Goal: Information Seeking & Learning: Learn about a topic

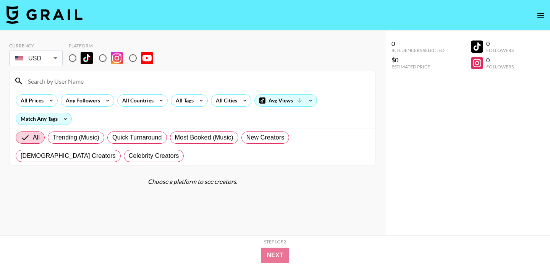
click at [74, 57] on input "radio" at bounding box center [73, 58] width 16 height 16
radio input "true"
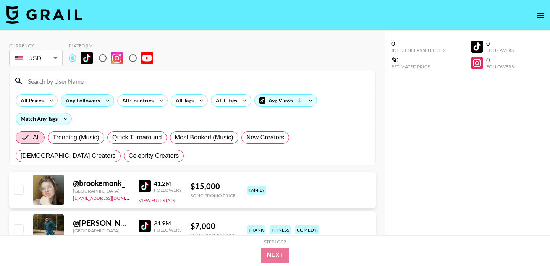
click at [86, 100] on div "Any Followers" at bounding box center [81, 100] width 40 height 11
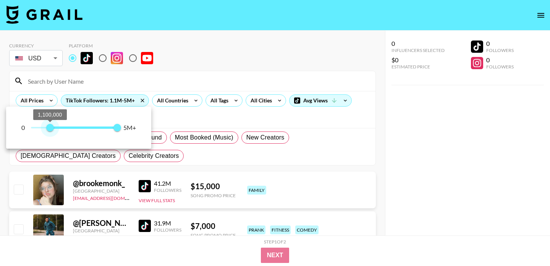
type input "1000000"
drag, startPoint x: 31, startPoint y: 129, endPoint x: 49, endPoint y: 129, distance: 18.4
click at [49, 129] on span "1,000,000" at bounding box center [48, 128] width 8 height 8
click at [228, 42] on div at bounding box center [275, 133] width 550 height 266
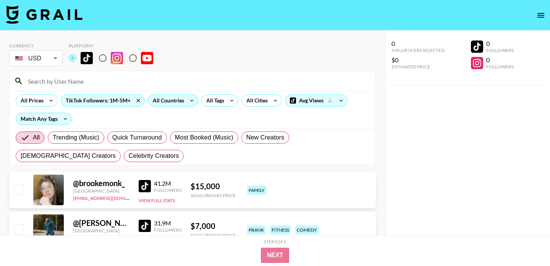
click at [175, 104] on div "All Countries" at bounding box center [166, 100] width 37 height 11
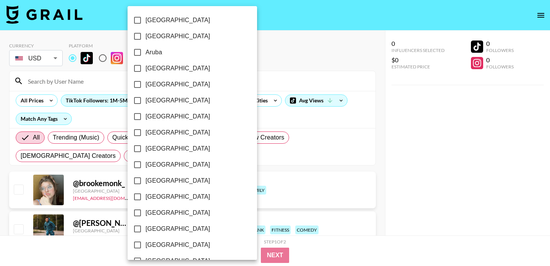
scroll to position [625, 0]
click at [172, 228] on span "[GEOGRAPHIC_DATA]" at bounding box center [178, 229] width 65 height 9
click at [146, 228] on input "[GEOGRAPHIC_DATA]" at bounding box center [137, 230] width 16 height 16
checkbox input "true"
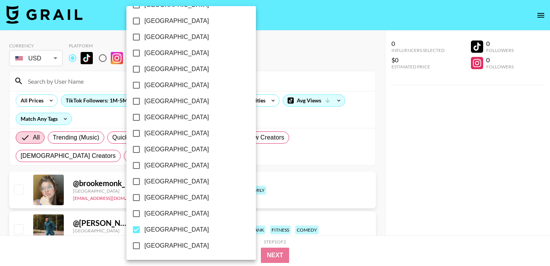
click at [254, 67] on div at bounding box center [275, 133] width 550 height 266
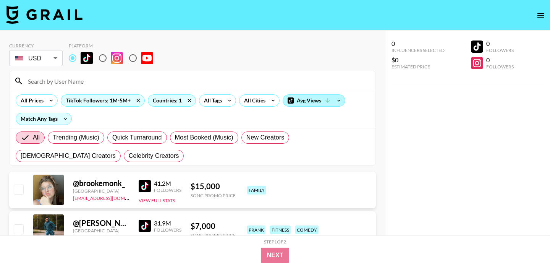
click at [303, 104] on div "Avg Views" at bounding box center [314, 100] width 62 height 11
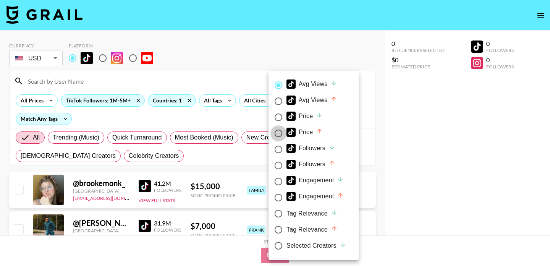
click at [277, 133] on input "Price" at bounding box center [278, 133] width 16 height 16
radio input "true"
radio input "false"
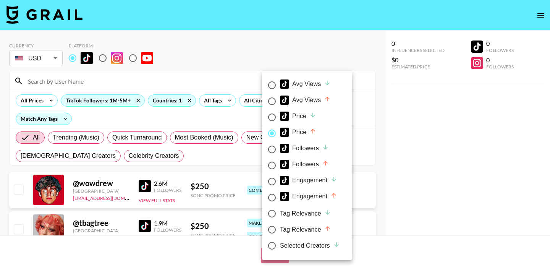
click at [305, 25] on div at bounding box center [275, 133] width 550 height 266
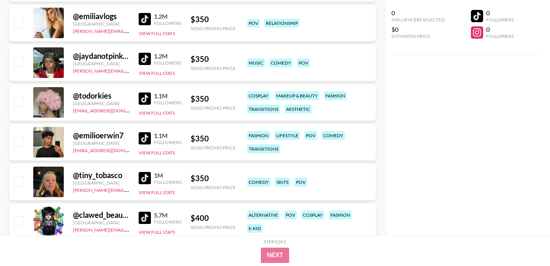
scroll to position [545, 0]
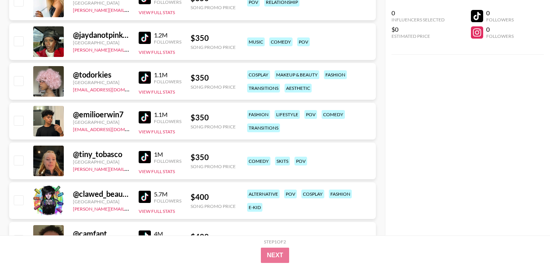
click at [148, 39] on img at bounding box center [145, 38] width 12 height 12
click at [145, 78] on img at bounding box center [145, 77] width 12 height 12
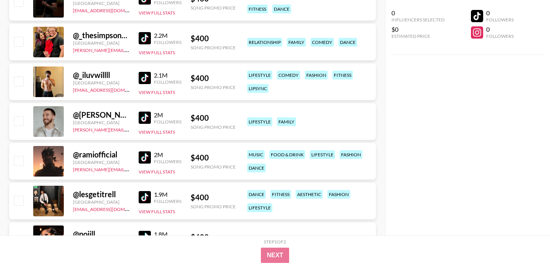
scroll to position [1029, 0]
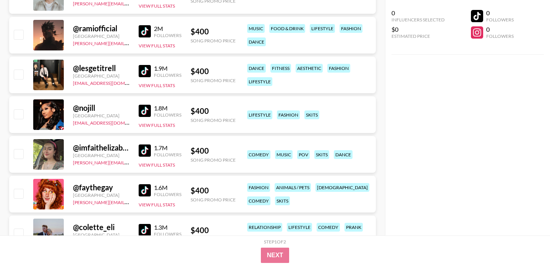
click at [145, 110] on img at bounding box center [145, 111] width 12 height 12
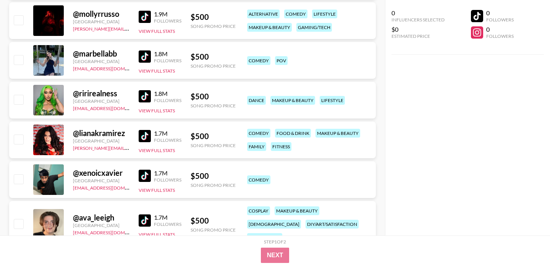
scroll to position [2951, 0]
click at [145, 94] on img at bounding box center [145, 96] width 12 height 12
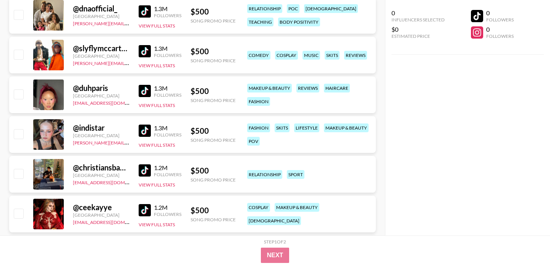
scroll to position [3358, 0]
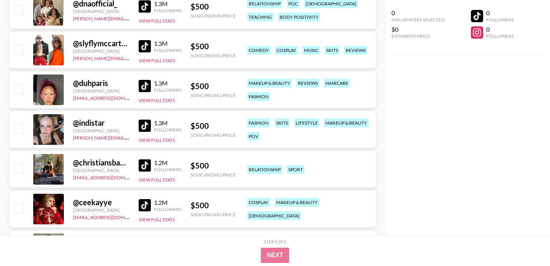
click at [146, 84] on img at bounding box center [145, 86] width 12 height 12
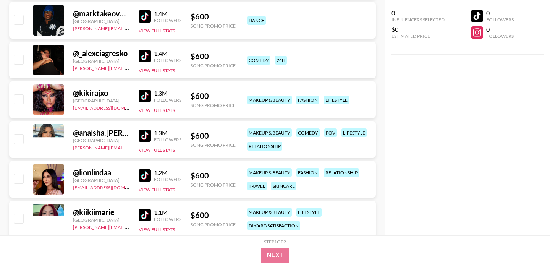
scroll to position [5335, 0]
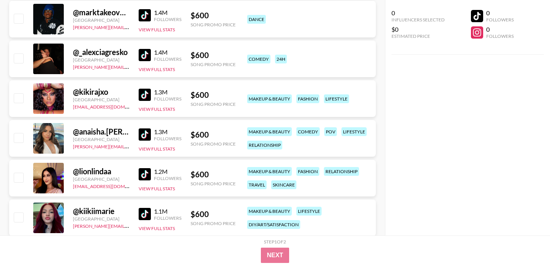
click at [147, 55] on img at bounding box center [145, 55] width 12 height 12
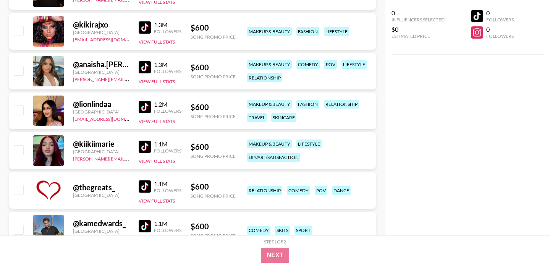
click at [147, 148] on img at bounding box center [145, 147] width 12 height 12
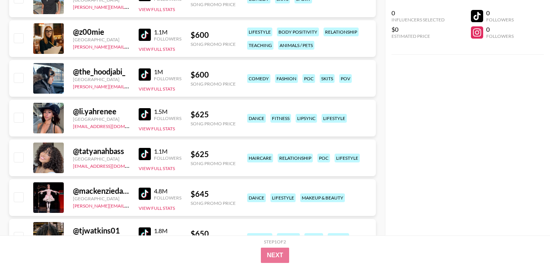
scroll to position [5634, 0]
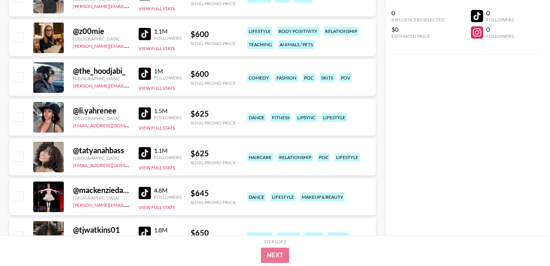
click at [147, 155] on img at bounding box center [145, 153] width 12 height 12
click at [144, 114] on img at bounding box center [145, 113] width 12 height 12
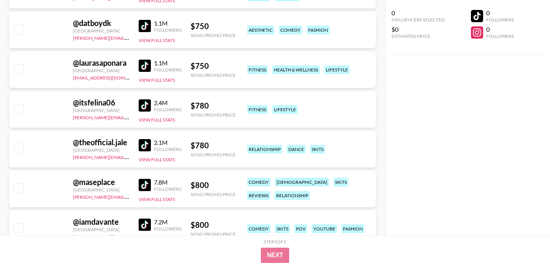
scroll to position [7560, 0]
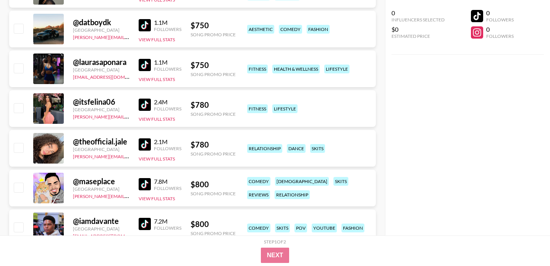
click at [149, 143] on img at bounding box center [145, 144] width 12 height 12
click at [148, 100] on img at bounding box center [145, 105] width 12 height 12
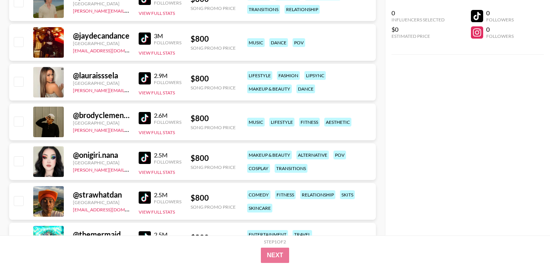
scroll to position [8103, 0]
click at [146, 73] on img at bounding box center [145, 78] width 12 height 12
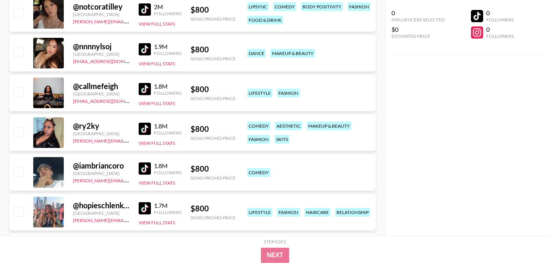
scroll to position [8611, 0]
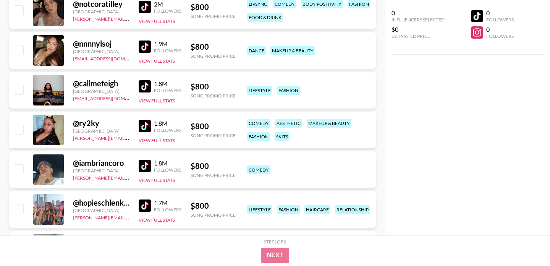
click at [145, 85] on img at bounding box center [145, 86] width 12 height 12
click at [143, 123] on img at bounding box center [145, 126] width 12 height 12
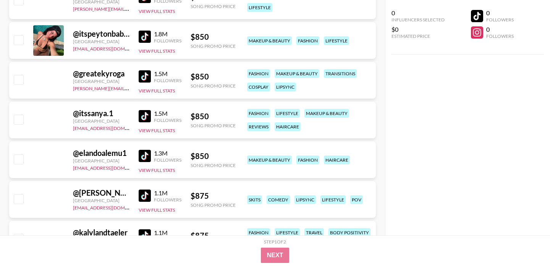
scroll to position [9814, 0]
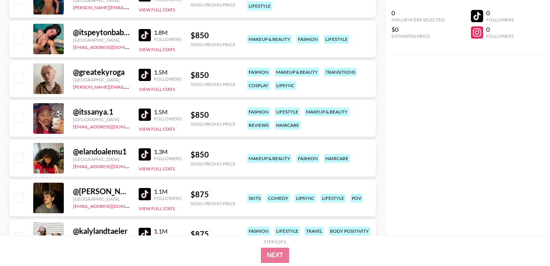
click at [148, 153] on img at bounding box center [145, 154] width 12 height 12
click at [142, 111] on img at bounding box center [145, 114] width 12 height 12
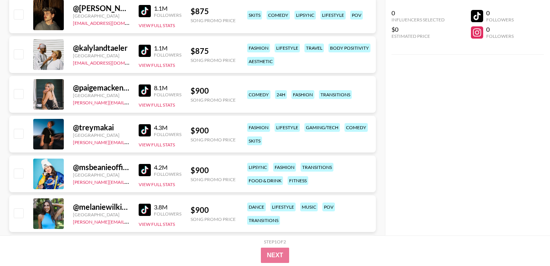
scroll to position [9998, 0]
